Goal: Task Accomplishment & Management: Use online tool/utility

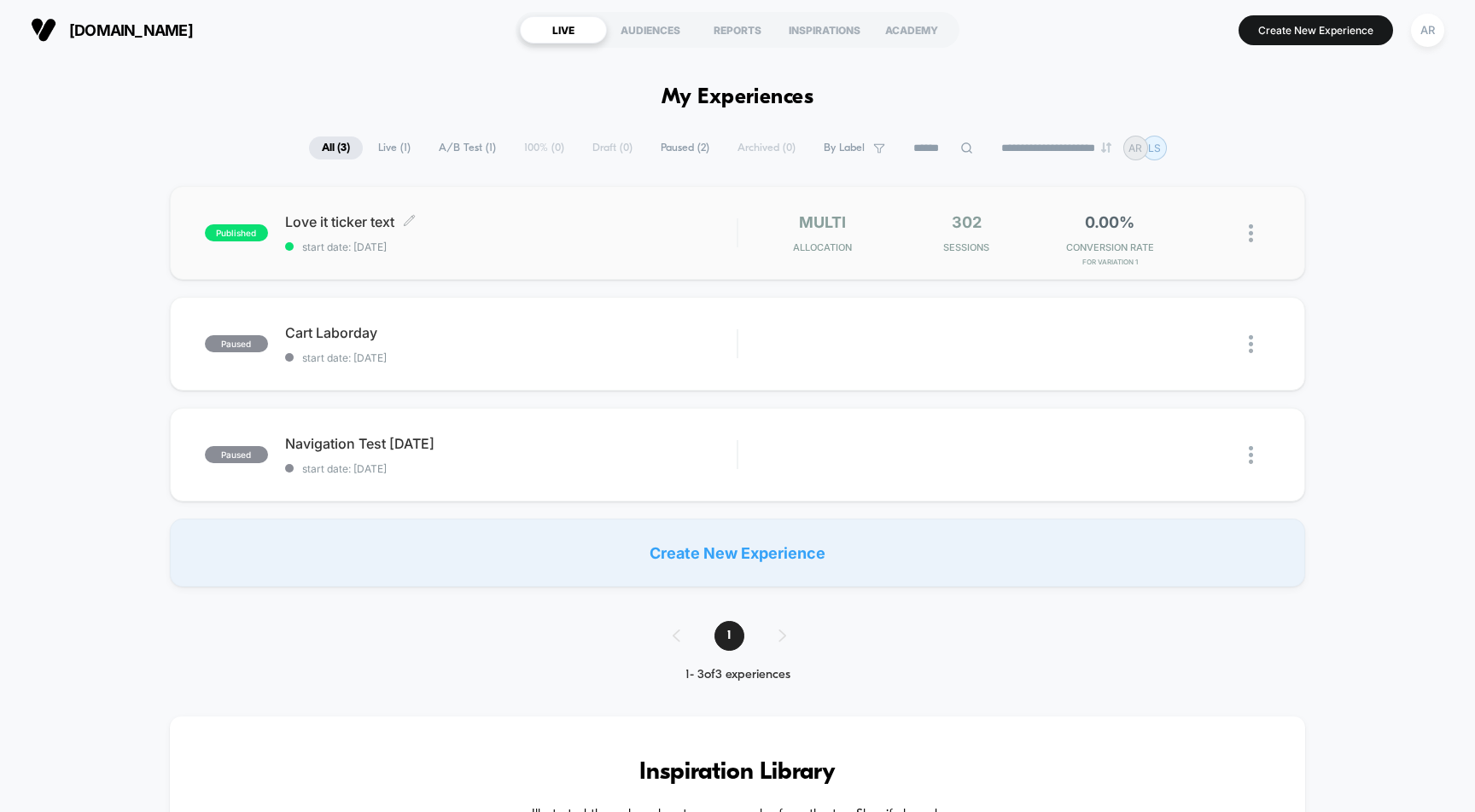
click at [590, 237] on div "Love it ticker text Click to edit experience details Click to edit experience d…" at bounding box center [511, 234] width 452 height 40
click at [1271, 30] on button "Create New Experience" at bounding box center [1316, 30] width 154 height 30
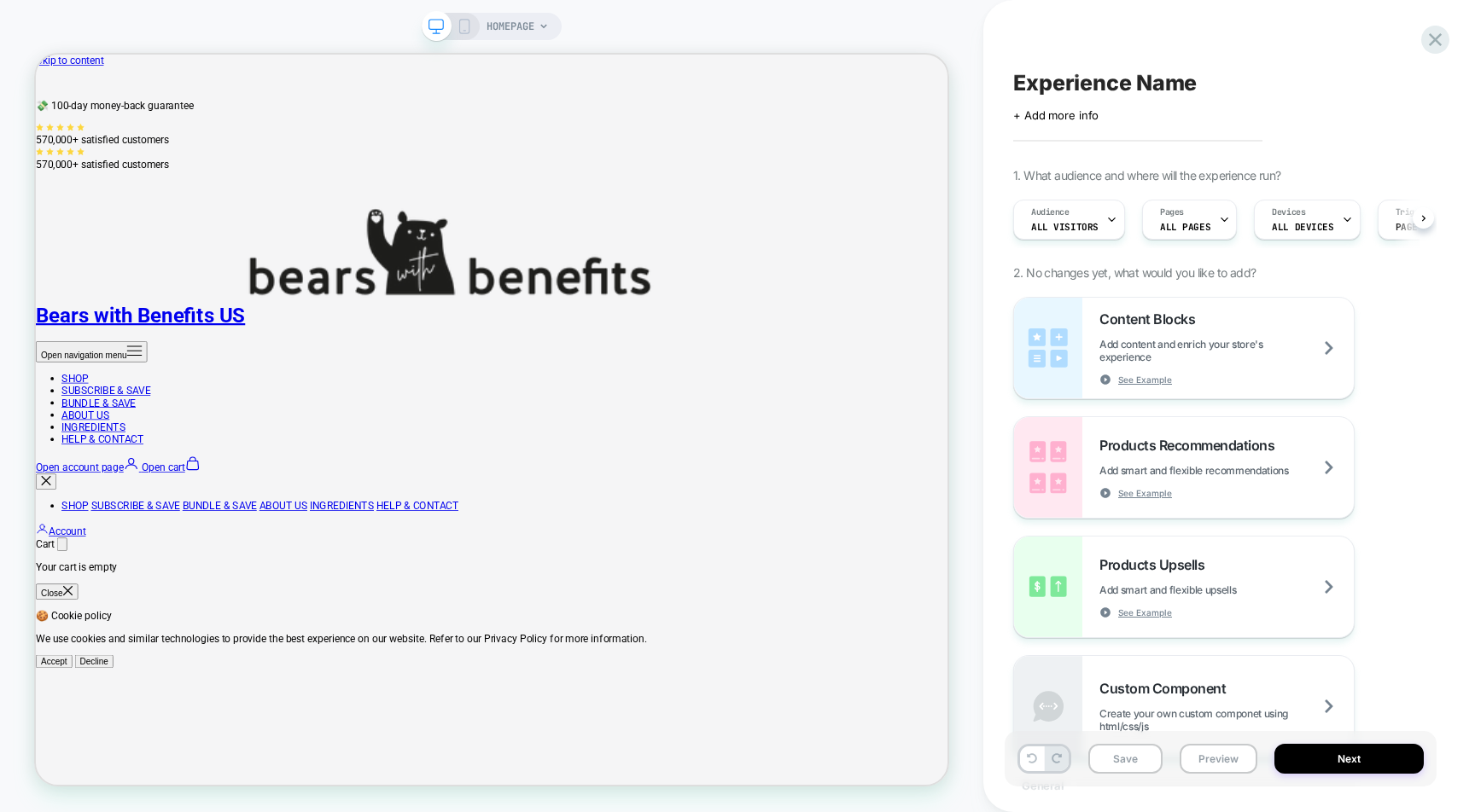
scroll to position [0, 1]
click at [106, 479] on link "SHOP" at bounding box center [88, 487] width 36 height 16
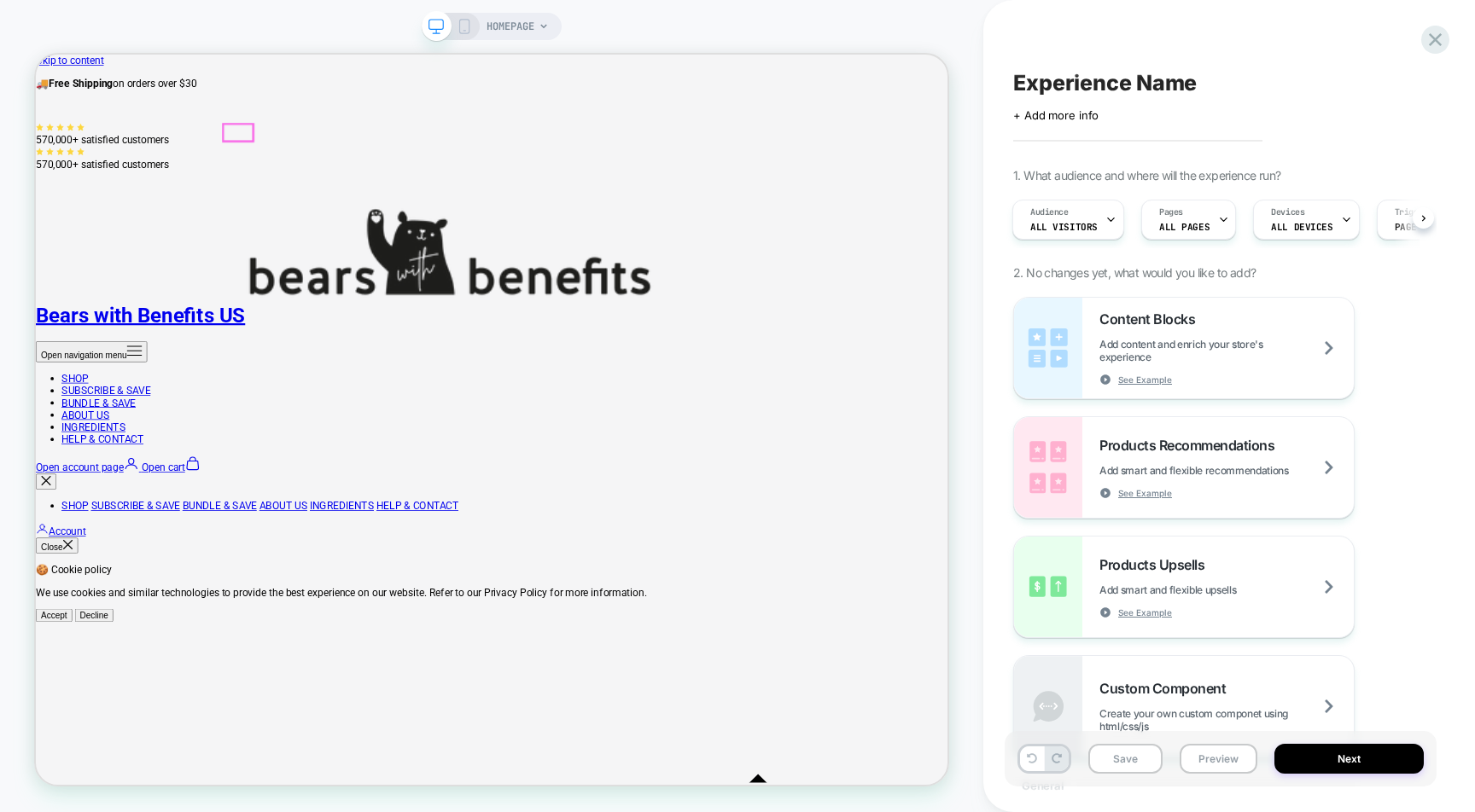
click at [106, 479] on link "SHOP" at bounding box center [88, 487] width 36 height 16
click at [531, 28] on span "HOMEPAGE" at bounding box center [510, 26] width 48 height 27
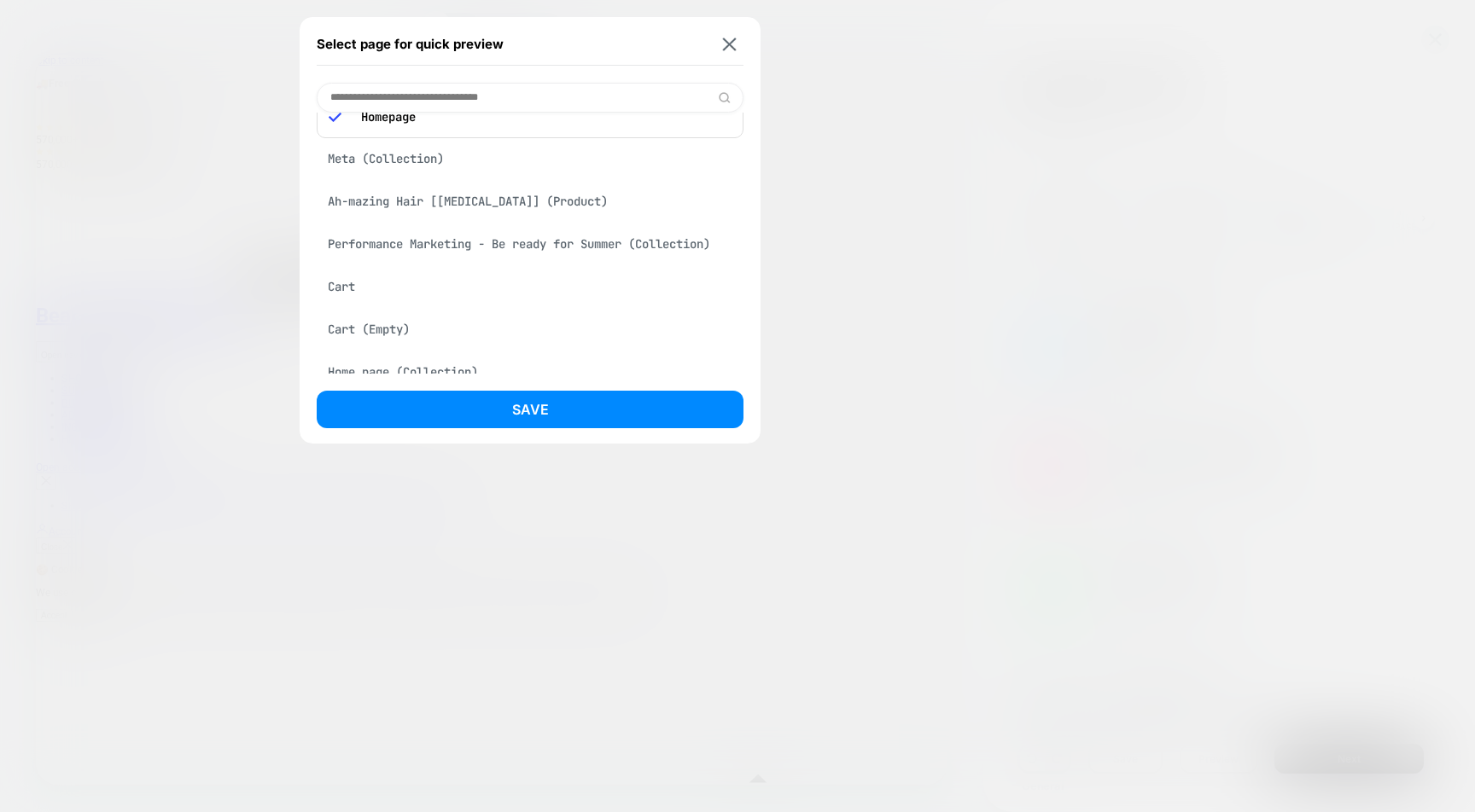
scroll to position [31, 0]
click at [513, 213] on div "Ah-mazing Hair [[MEDICAL_DATA]] (Product)" at bounding box center [530, 200] width 427 height 32
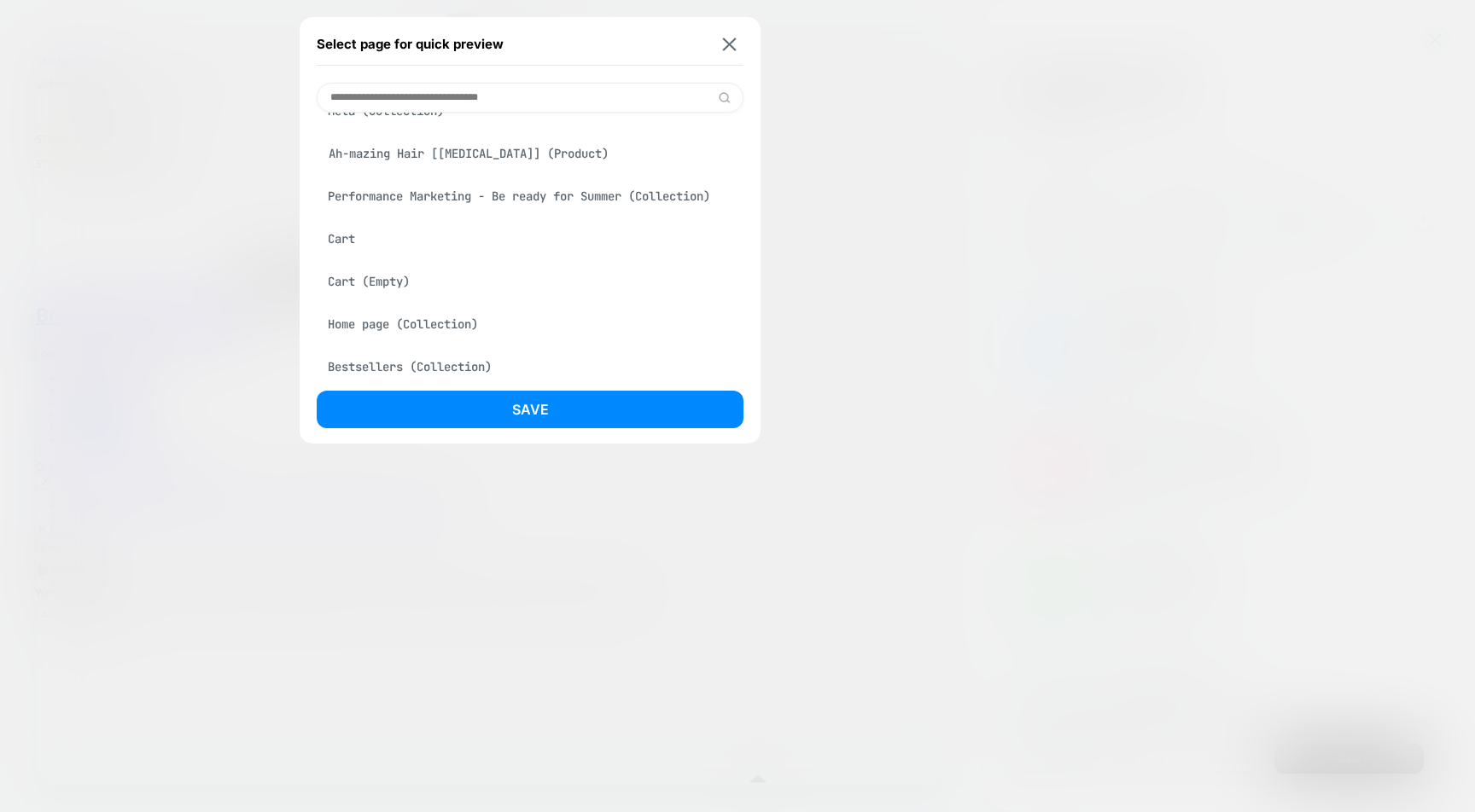
scroll to position [0, 0]
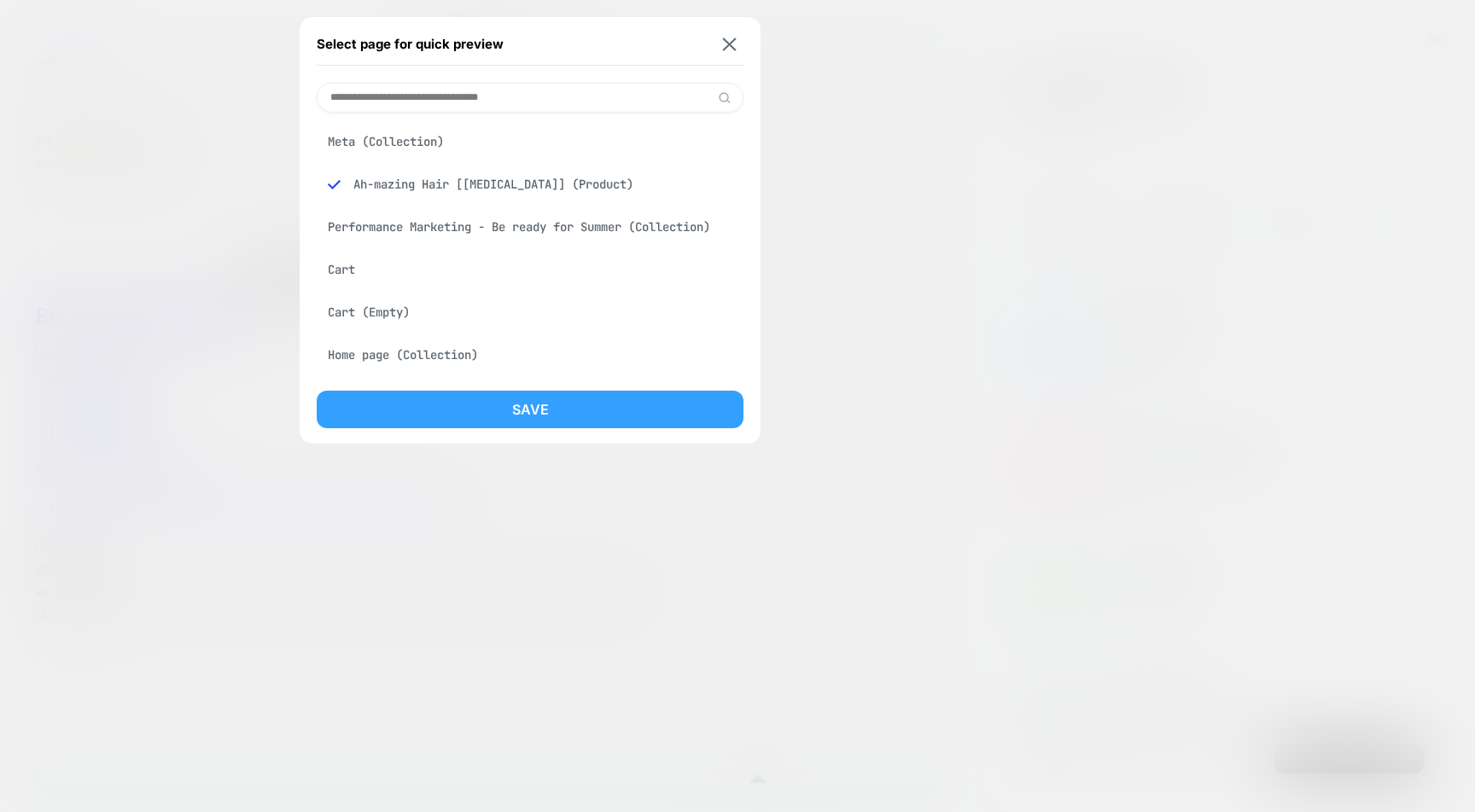
click at [520, 414] on button "Save" at bounding box center [530, 409] width 427 height 37
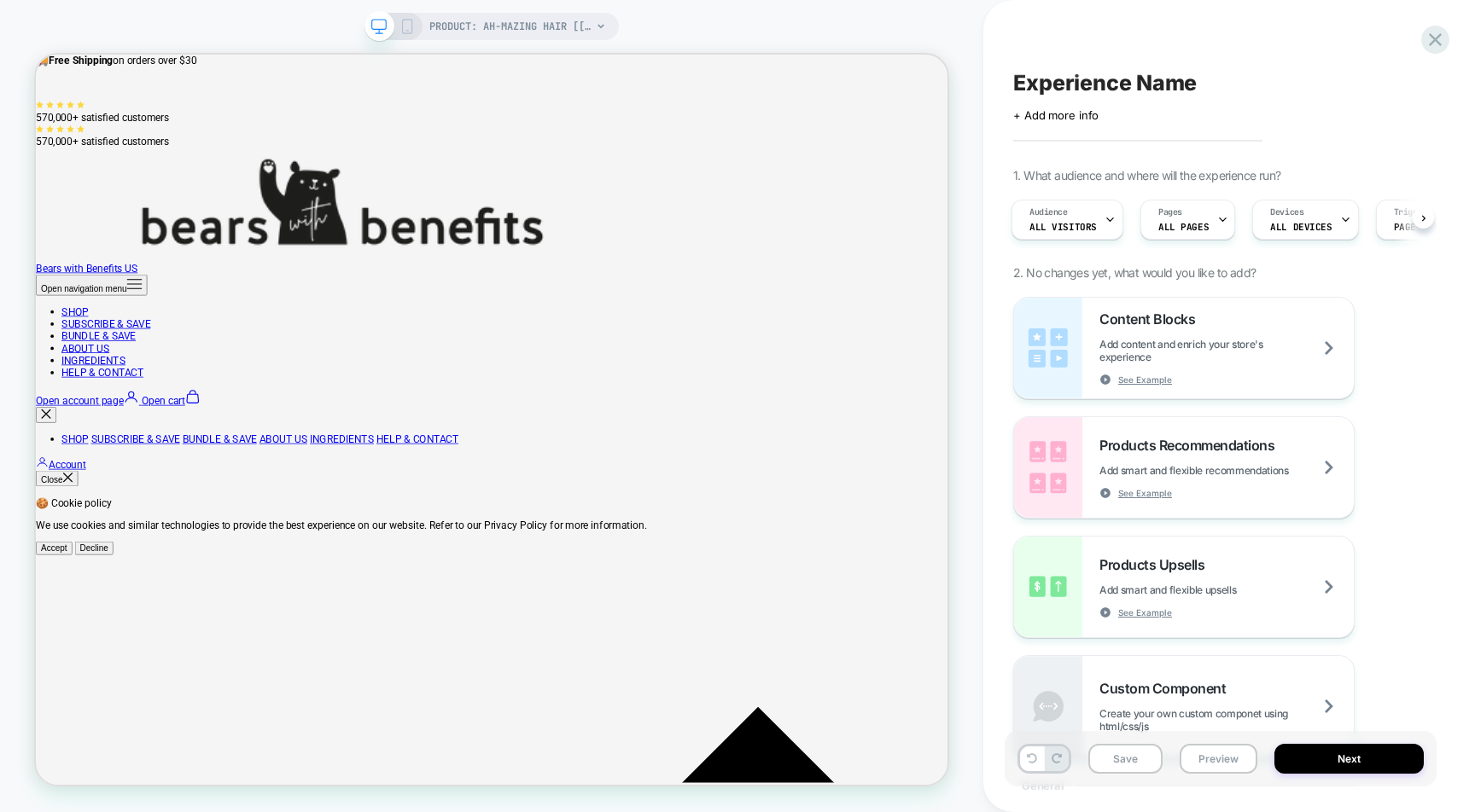
scroll to position [58, 0]
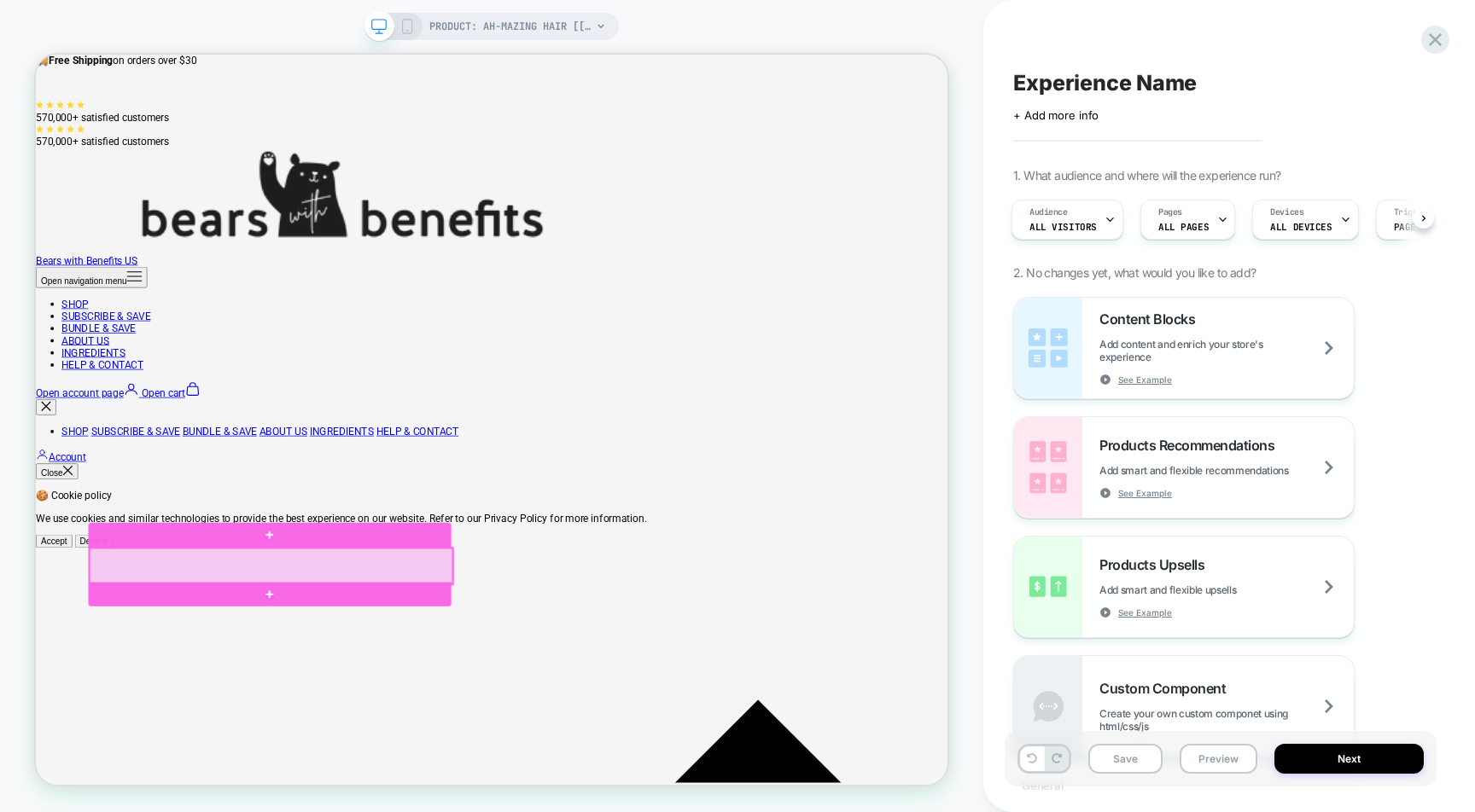
scroll to position [0, 2520]
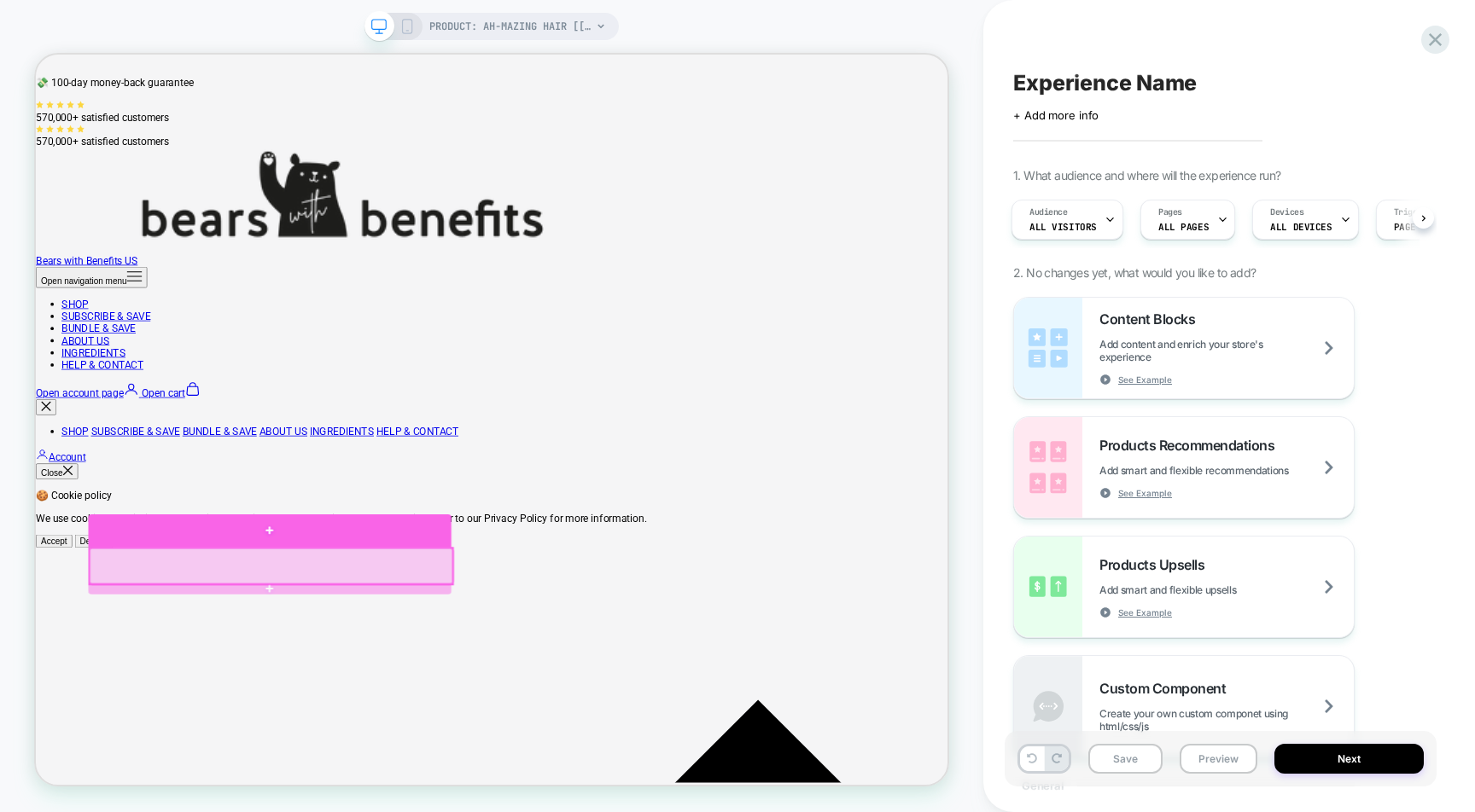
click at [439, 714] on div at bounding box center [349, 737] width 483 height 47
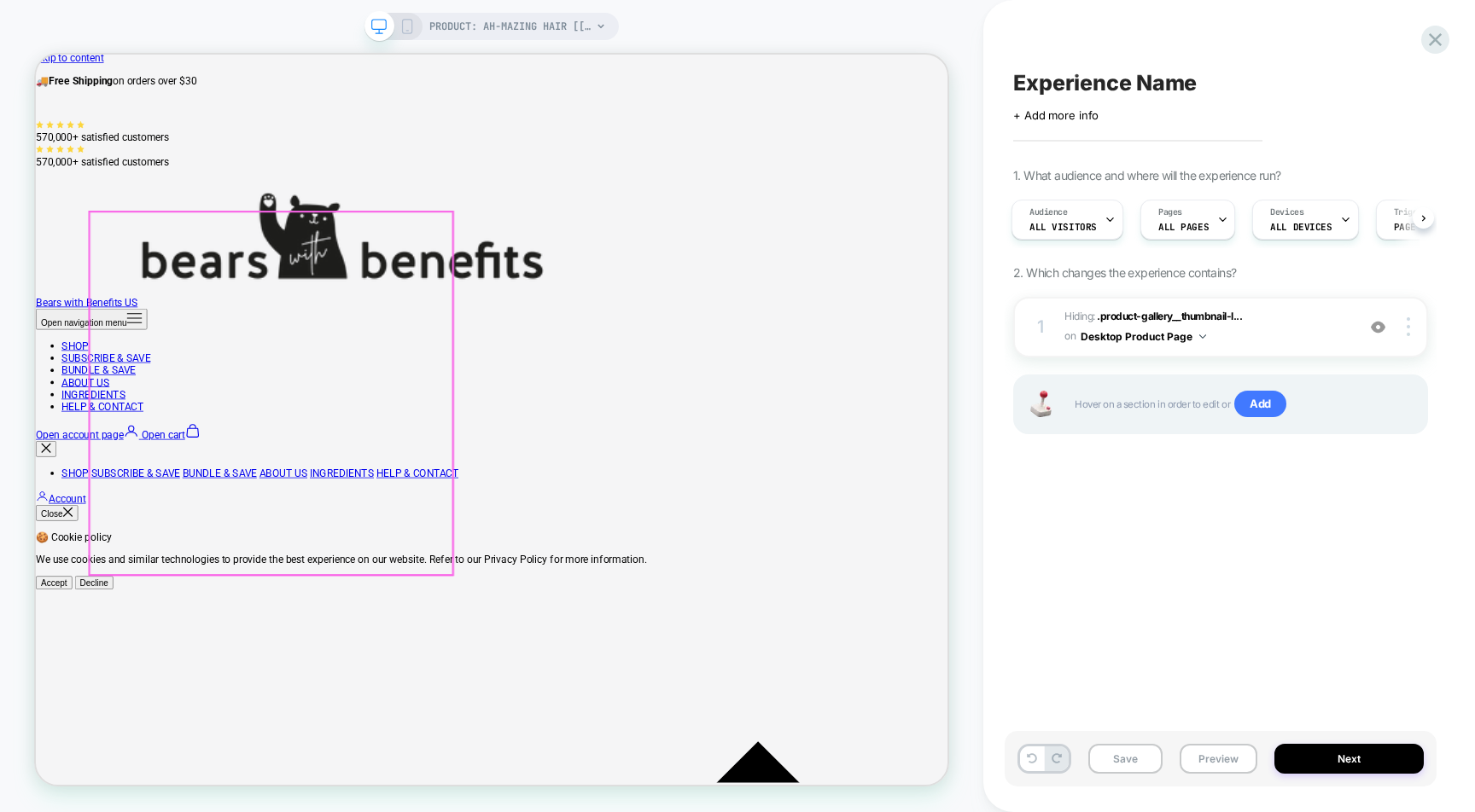
scroll to position [0, 0]
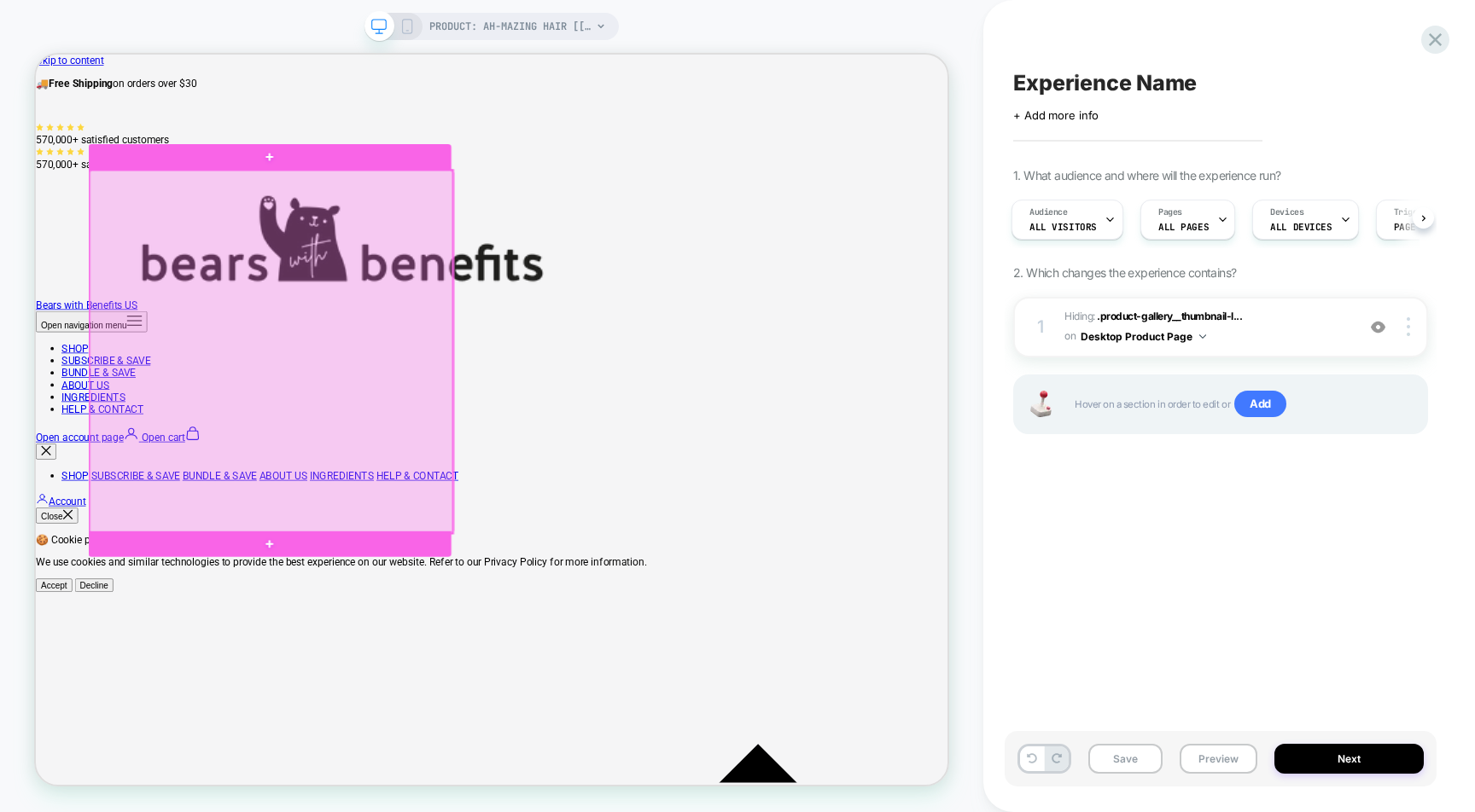
click at [495, 388] on div at bounding box center [349, 450] width 483 height 483
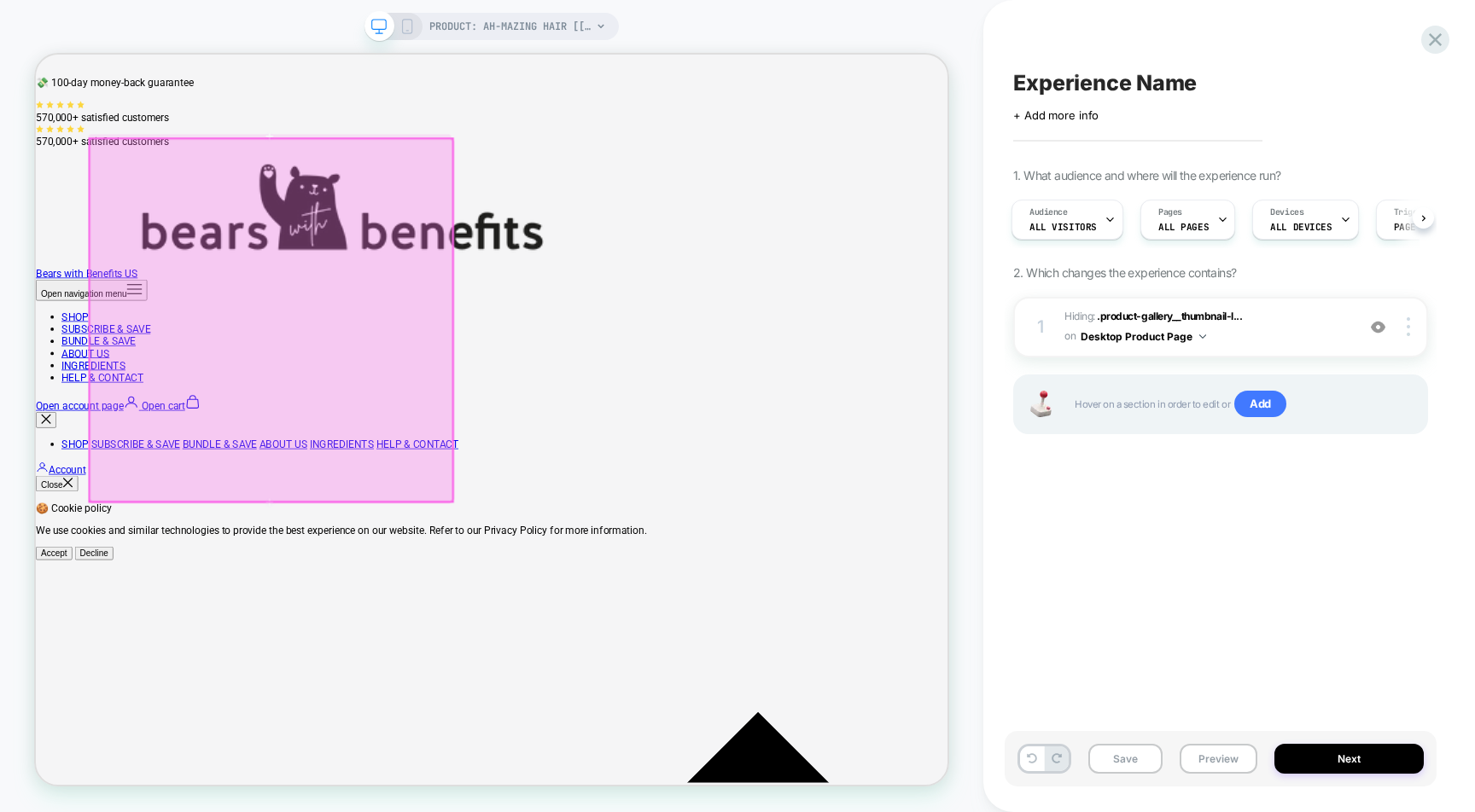
scroll to position [48, 0]
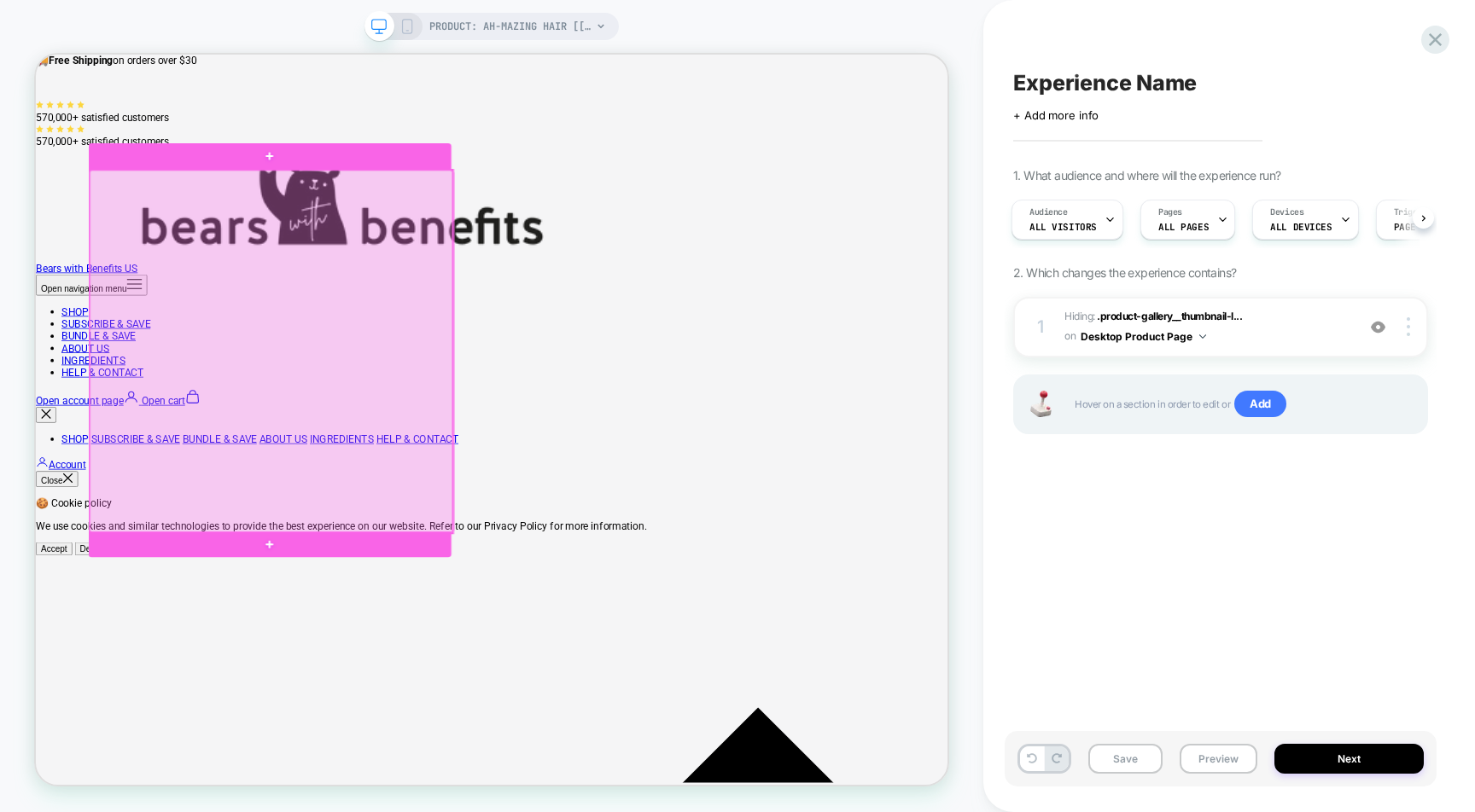
click at [516, 632] on div at bounding box center [349, 450] width 483 height 483
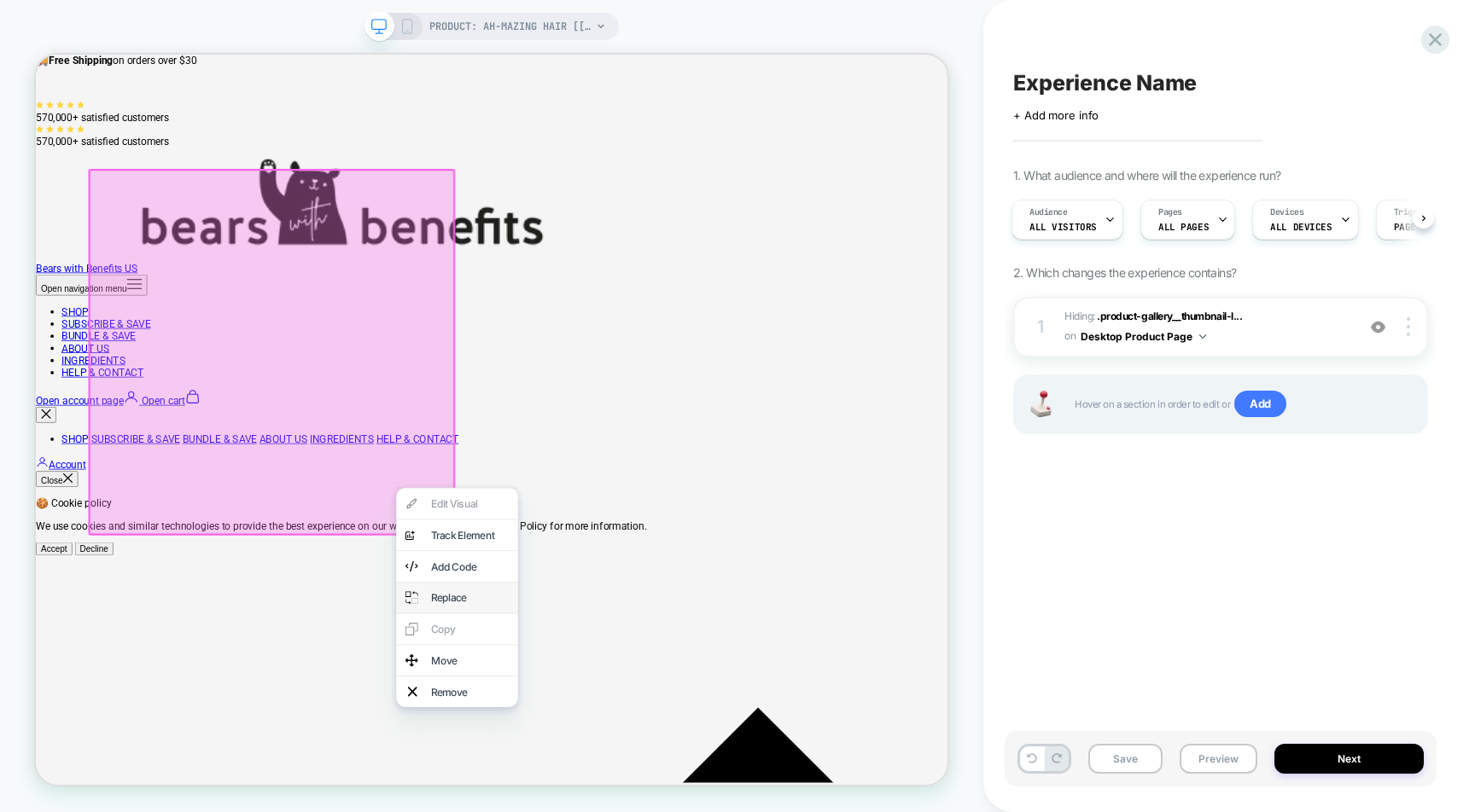
click at [583, 779] on div "Replace" at bounding box center [597, 778] width 162 height 41
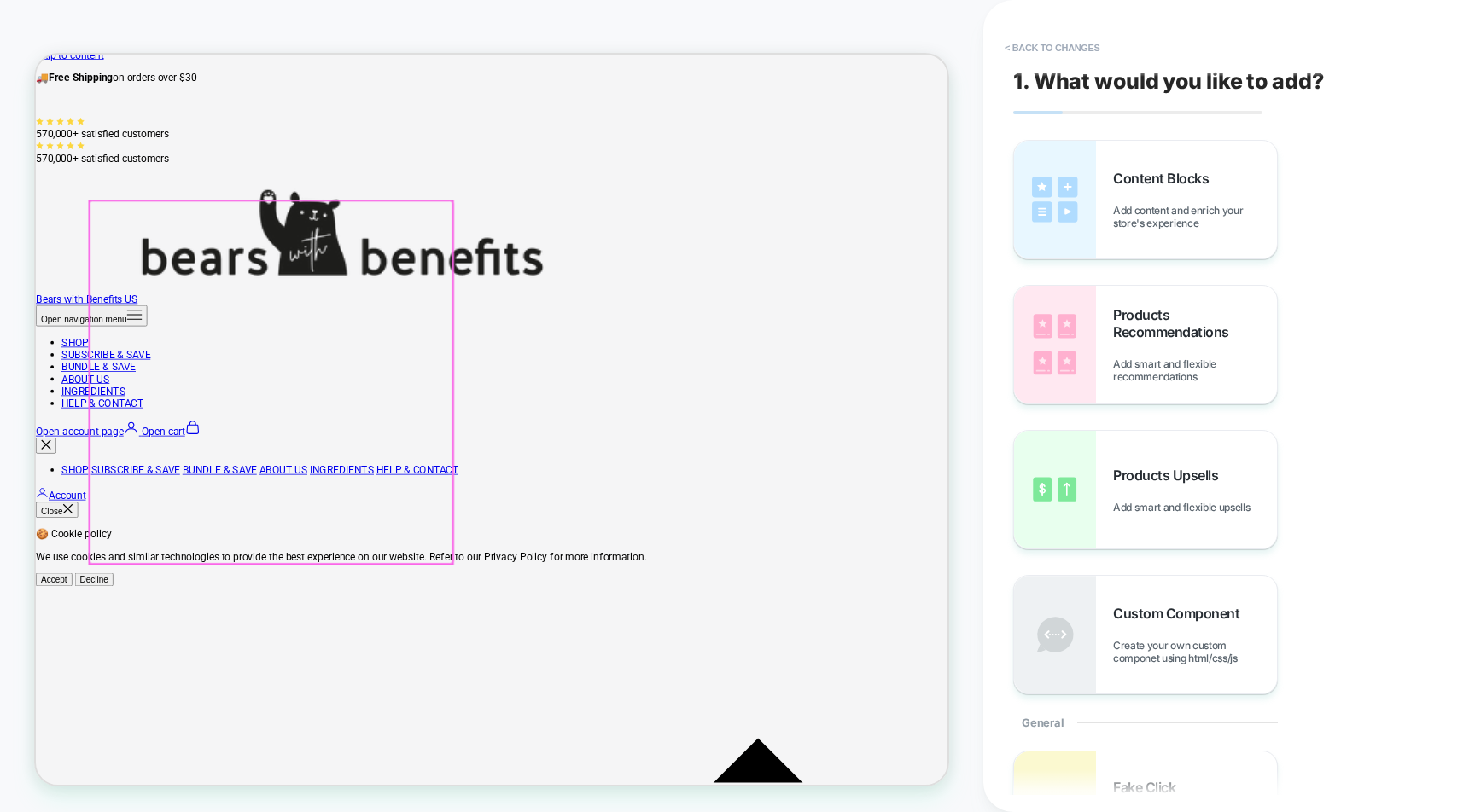
scroll to position [0, 0]
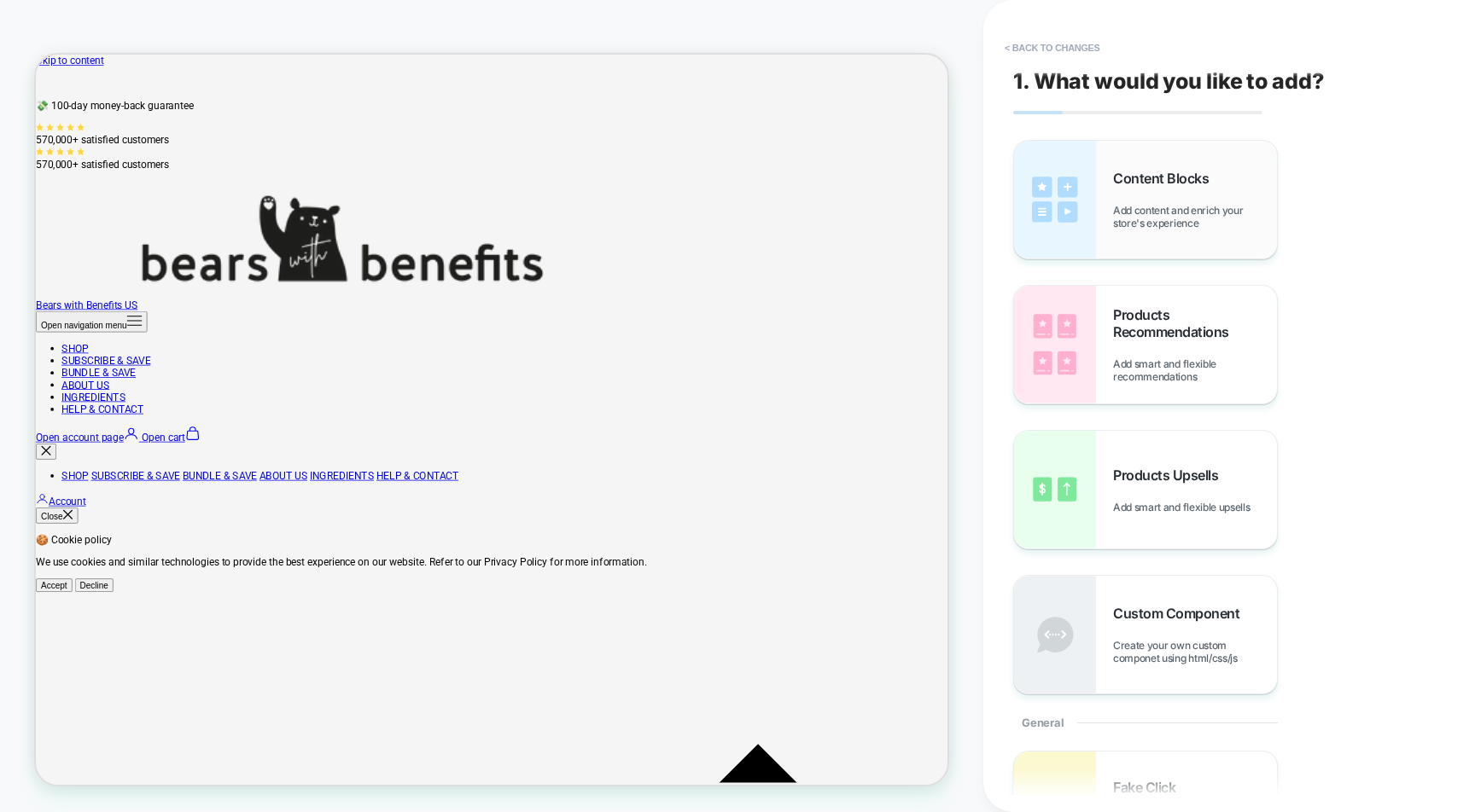
click at [1177, 231] on div "Content Blocks Add content and enrich your store's experience" at bounding box center [1146, 199] width 263 height 118
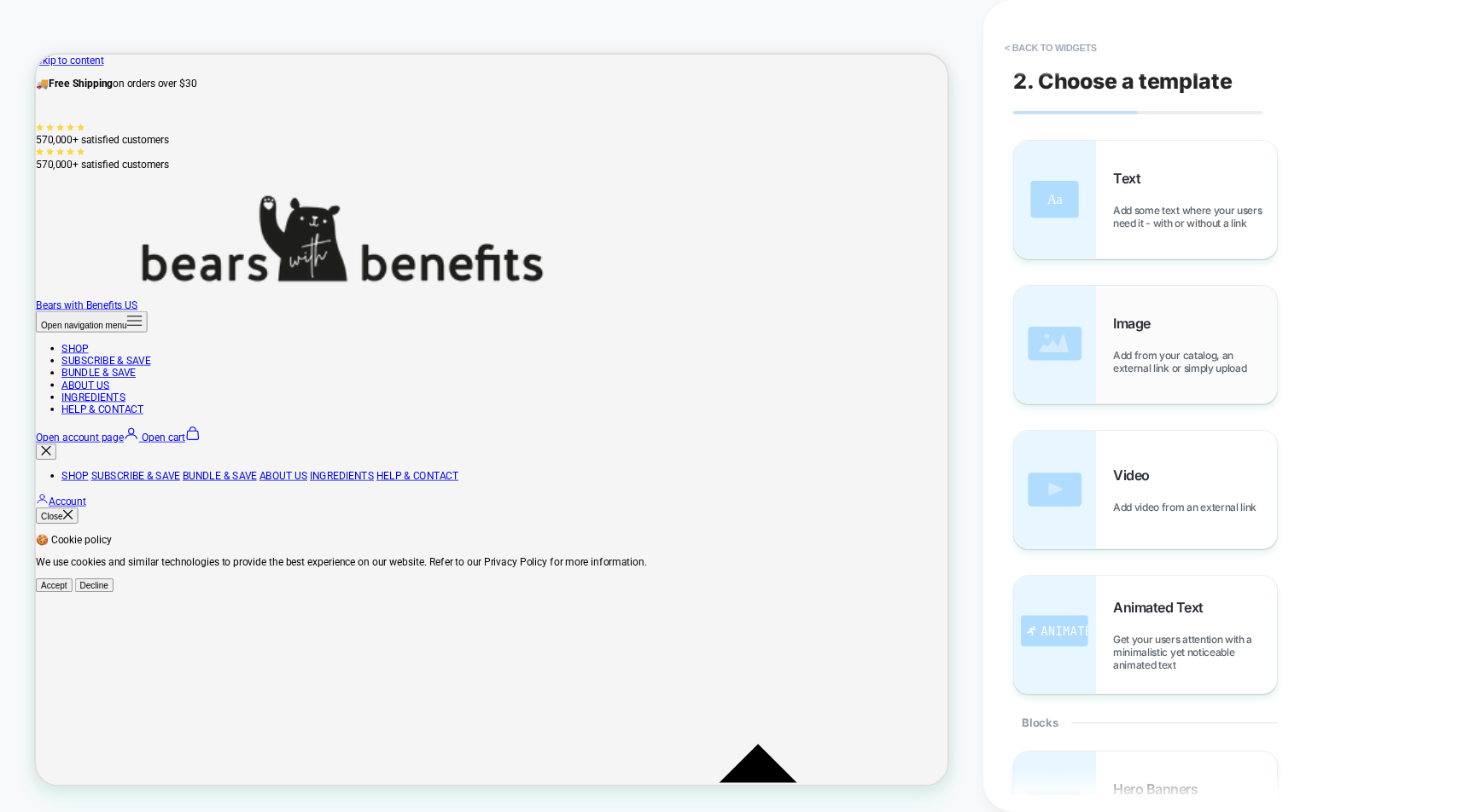
click at [1159, 304] on div "Image Add from your catalog, an external link or simply upload" at bounding box center [1146, 344] width 263 height 118
